Goal: Check status: Check status

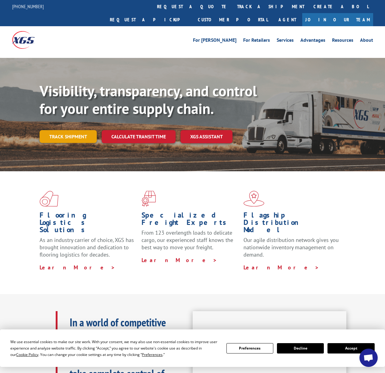
click at [59, 130] on link "Track shipment" at bounding box center [68, 136] width 57 height 13
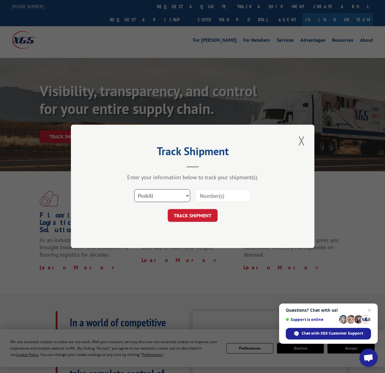
click at [168, 196] on select "Select category... Probill BOL PO" at bounding box center [162, 195] width 56 height 13
click at [182, 194] on select "Select category... Probill BOL PO" at bounding box center [162, 195] width 56 height 13
click at [166, 191] on select "Select category... Probill BOL PO" at bounding box center [162, 195] width 56 height 13
select select "po"
click at [207, 197] on input at bounding box center [223, 195] width 56 height 13
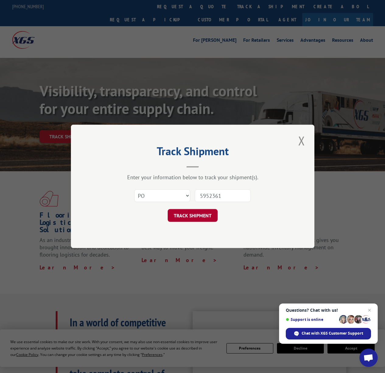
type input "5952361"
click at [211, 218] on button "TRACK SHIPMENT" at bounding box center [193, 215] width 50 height 13
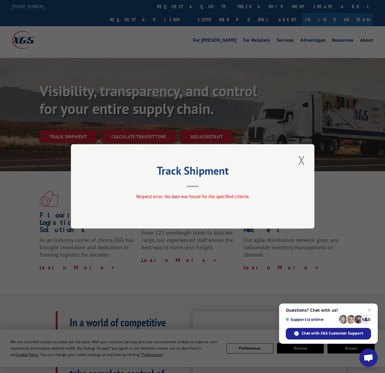
click at [301, 160] on button "Close modal" at bounding box center [301, 160] width 10 height 17
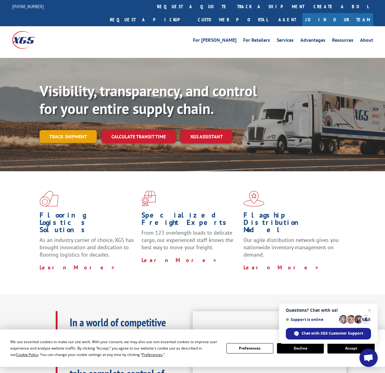
click at [69, 130] on link "Track shipment" at bounding box center [68, 136] width 57 height 13
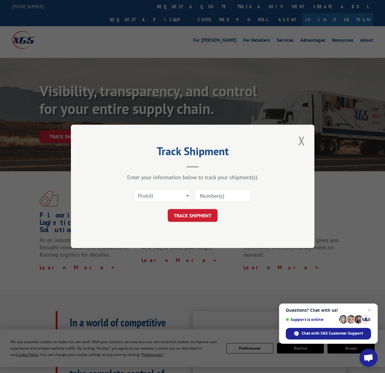
click at [245, 195] on input at bounding box center [223, 195] width 56 height 13
type input "5952361"
click at [197, 211] on button "TRACK SHIPMENT" at bounding box center [193, 215] width 50 height 13
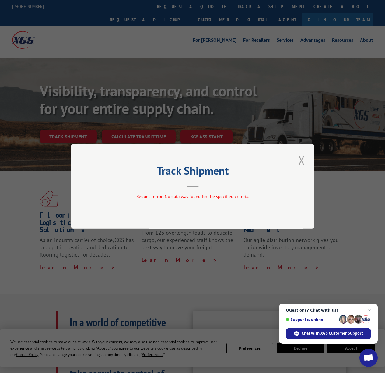
click at [304, 158] on button "Close modal" at bounding box center [301, 160] width 10 height 17
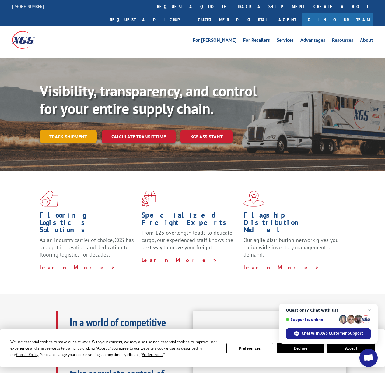
click at [53, 130] on link "Track shipment" at bounding box center [68, 136] width 57 height 13
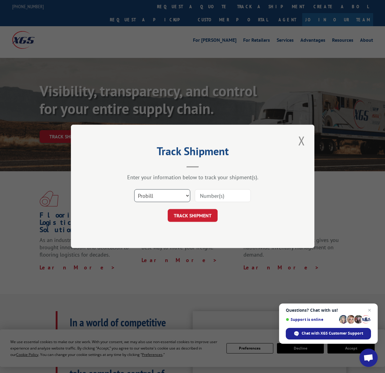
click at [149, 194] on select "Select category... Probill BOL PO" at bounding box center [162, 195] width 56 height 13
select select "bol"
click at [218, 197] on input at bounding box center [223, 195] width 56 height 13
type input "5952361"
click at [195, 219] on button "TRACK SHIPMENT" at bounding box center [193, 215] width 50 height 13
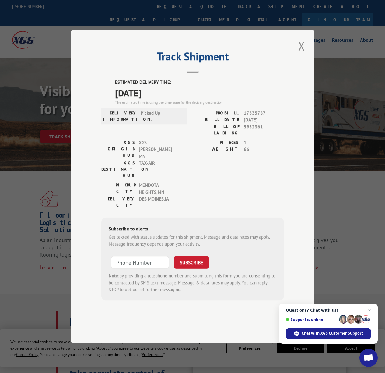
click at [235, 187] on div "PICKUP CITY: [GEOGRAPHIC_DATA] , [GEOGRAPHIC_DATA] DELIVERY CITY: [GEOGRAPHIC_D…" at bounding box center [192, 197] width 183 height 30
drag, startPoint x: 163, startPoint y: 137, endPoint x: 123, endPoint y: 128, distance: 40.3
click at [123, 128] on div "DELIVERY INFORMATION: Picked Up" at bounding box center [144, 125] width 86 height 30
drag, startPoint x: 122, startPoint y: 133, endPoint x: 133, endPoint y: 134, distance: 11.6
click at [122, 122] on label "DELIVERY INFORMATION:" at bounding box center [120, 116] width 34 height 13
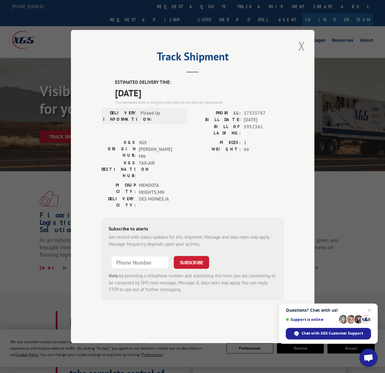
click at [300, 54] on button "Close modal" at bounding box center [301, 45] width 10 height 17
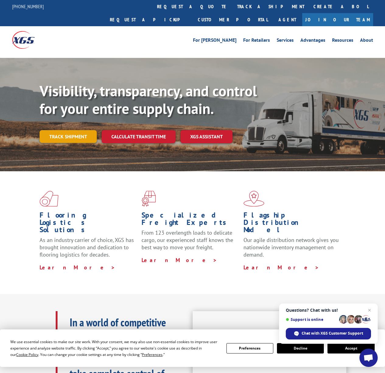
click at [85, 130] on link "Track shipment" at bounding box center [68, 136] width 57 height 13
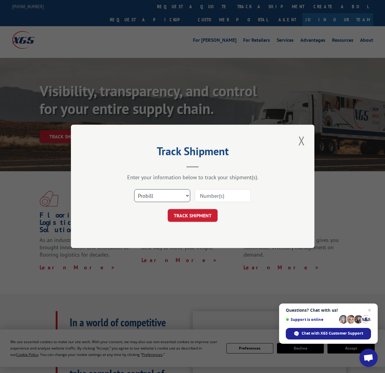
click at [175, 200] on select "Select category... Probill BOL PO" at bounding box center [162, 195] width 56 height 13
select select "bol"
click at [218, 198] on input at bounding box center [223, 195] width 56 height 13
type input "5952361"
click at [205, 215] on button "TRACK SHIPMENT" at bounding box center [193, 215] width 50 height 13
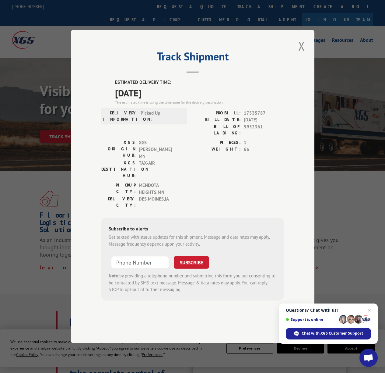
click at [254, 117] on span "17535787" at bounding box center [264, 113] width 40 height 7
click at [253, 117] on span "17535787" at bounding box center [264, 113] width 40 height 7
copy span "17535787"
type input "+1 (___) ___-____"
click at [149, 256] on input "+1 (___) ___-____" at bounding box center [140, 262] width 58 height 13
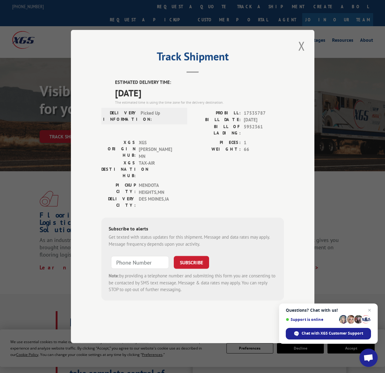
click at [302, 54] on button "Close modal" at bounding box center [301, 45] width 10 height 17
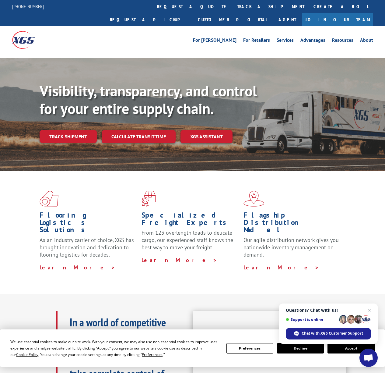
click at [54, 130] on link "Track shipment" at bounding box center [68, 136] width 57 height 13
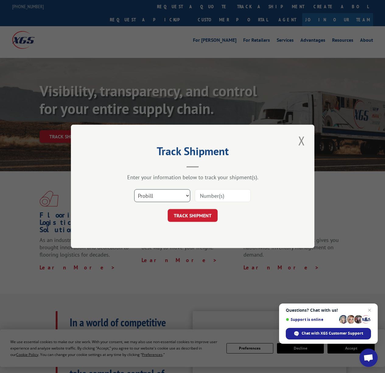
click at [165, 201] on select "Select category... Probill BOL PO" at bounding box center [162, 195] width 56 height 13
click at [212, 196] on input at bounding box center [223, 195] width 56 height 13
paste input "17535787"
type input "17535787"
click at [201, 215] on button "TRACK SHIPMENT" at bounding box center [193, 215] width 50 height 13
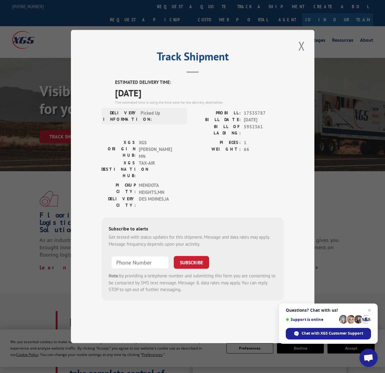
drag, startPoint x: 131, startPoint y: 117, endPoint x: 236, endPoint y: 114, distance: 105.7
click at [237, 105] on div "ESTIMATED DELIVERY TIME: [DATE] The estimated time is using the time zone for t…" at bounding box center [199, 92] width 169 height 26
click at [226, 105] on div "The estimated time is using the time zone for the delivery destination." at bounding box center [199, 102] width 169 height 5
drag, startPoint x: 151, startPoint y: 150, endPoint x: 160, endPoint y: 152, distance: 8.6
click at [160, 151] on span "XGS [PERSON_NAME] MN" at bounding box center [159, 149] width 41 height 21
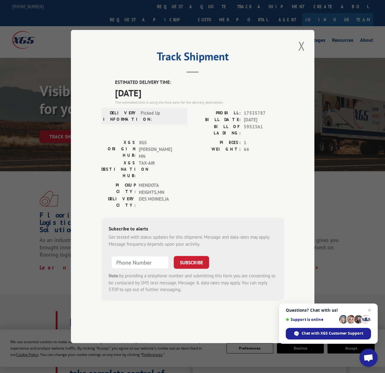
drag, startPoint x: 160, startPoint y: 152, endPoint x: 168, endPoint y: 156, distance: 8.8
click at [160, 152] on span "XGS [PERSON_NAME] MN" at bounding box center [159, 149] width 41 height 21
drag, startPoint x: 173, startPoint y: 180, endPoint x: 169, endPoint y: 173, distance: 7.9
click at [169, 182] on span "[GEOGRAPHIC_DATA] , [GEOGRAPHIC_DATA]" at bounding box center [159, 189] width 41 height 14
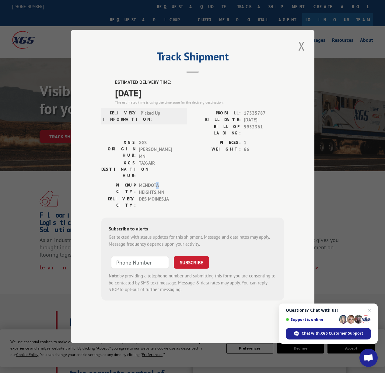
drag, startPoint x: 157, startPoint y: 177, endPoint x: 154, endPoint y: 175, distance: 3.9
click at [156, 182] on span "[GEOGRAPHIC_DATA] , [GEOGRAPHIC_DATA]" at bounding box center [159, 189] width 41 height 14
drag, startPoint x: 147, startPoint y: 172, endPoint x: 161, endPoint y: 170, distance: 14.3
click at [147, 182] on span "[GEOGRAPHIC_DATA] , [GEOGRAPHIC_DATA]" at bounding box center [159, 189] width 41 height 14
click at [305, 54] on button "Close modal" at bounding box center [301, 45] width 10 height 17
